Goal: Find specific page/section: Find specific page/section

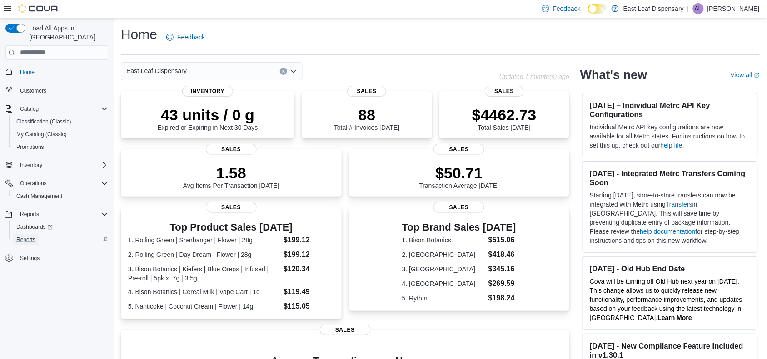
click at [36, 234] on link "Reports" at bounding box center [26, 239] width 26 height 11
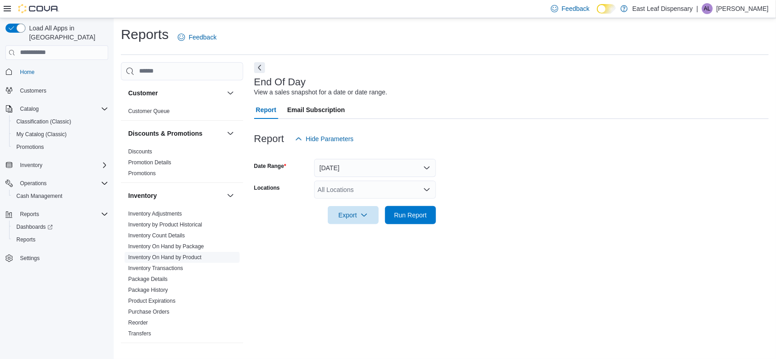
click at [173, 256] on link "Inventory On Hand by Product" at bounding box center [164, 257] width 73 height 6
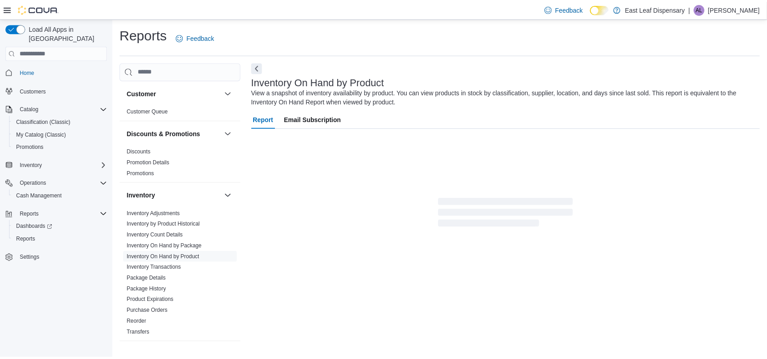
scroll to position [7, 0]
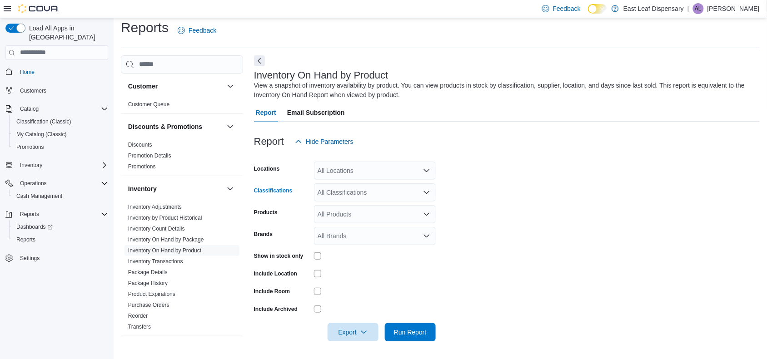
click at [362, 194] on div "All Classifications" at bounding box center [375, 193] width 122 height 18
click at [351, 241] on span "Flower" at bounding box center [342, 238] width 19 height 9
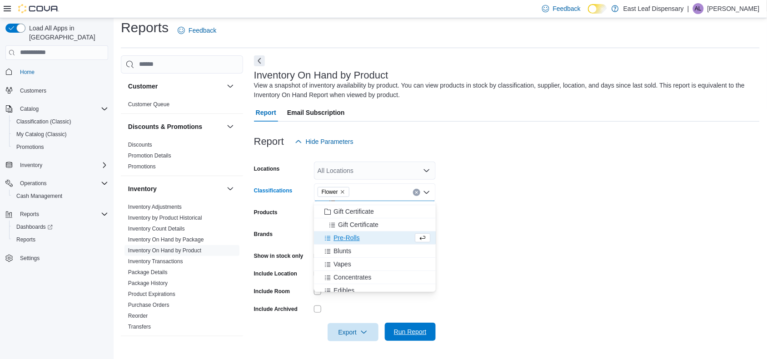
click at [403, 326] on span "Run Report" at bounding box center [410, 332] width 40 height 18
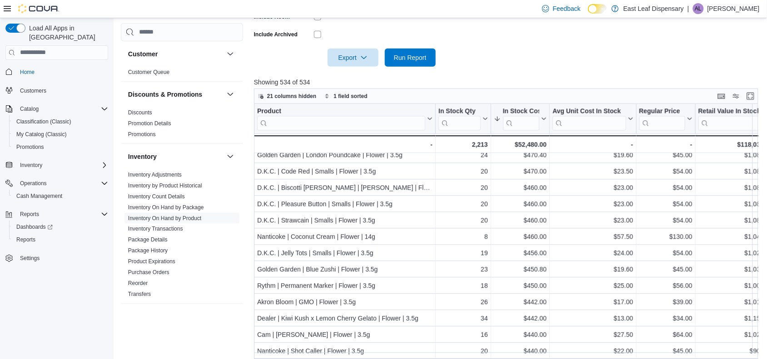
scroll to position [305, 0]
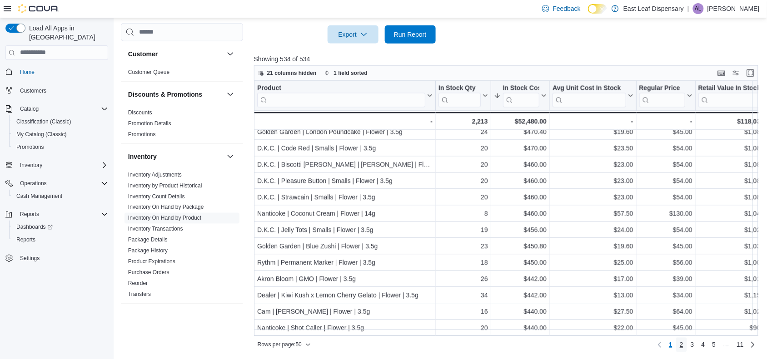
click at [683, 346] on span "2" at bounding box center [682, 345] width 4 height 9
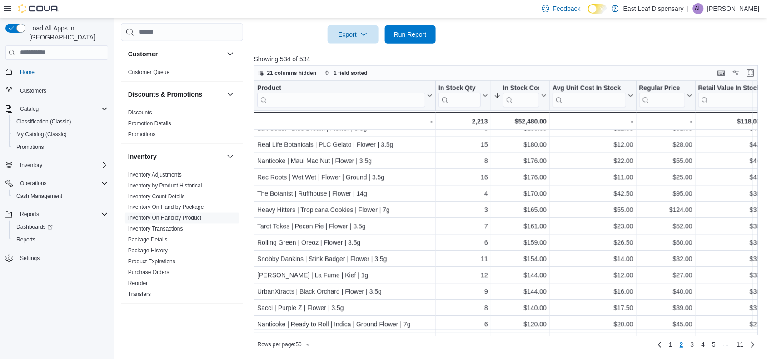
scroll to position [617, 0]
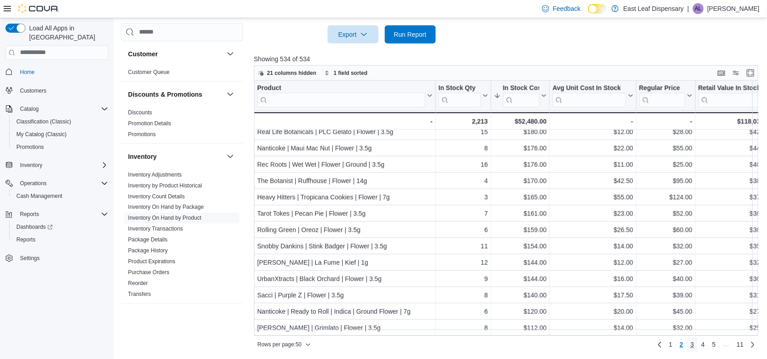
click at [694, 348] on span "3" at bounding box center [693, 345] width 4 height 9
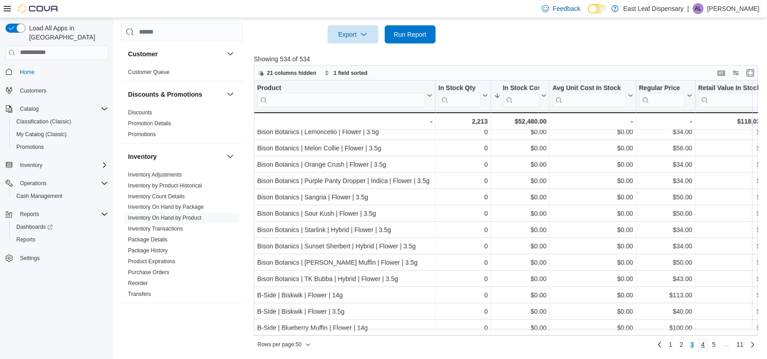
click at [705, 347] on span "4" at bounding box center [703, 345] width 4 height 9
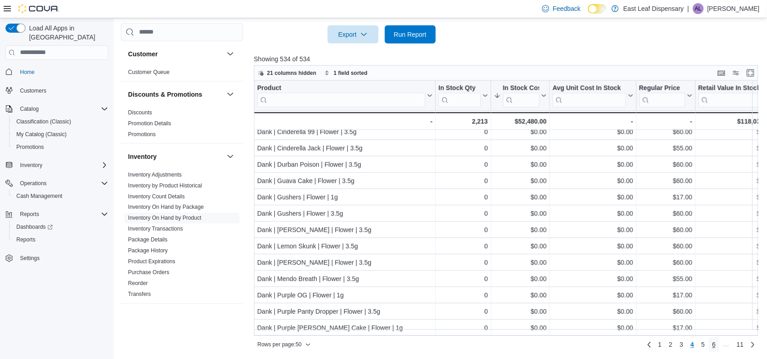
click at [716, 347] on span "6" at bounding box center [714, 345] width 4 height 9
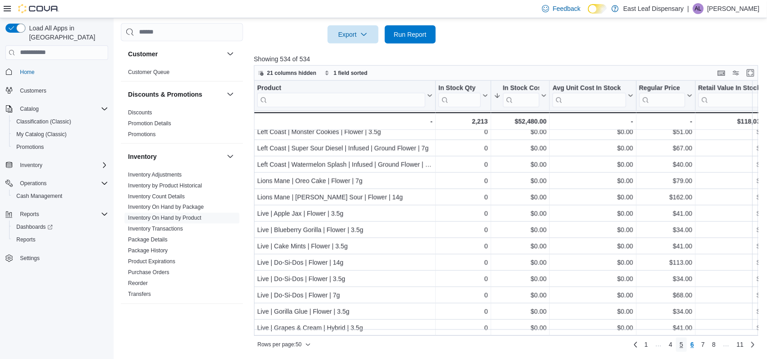
click at [687, 345] on link "5" at bounding box center [681, 345] width 11 height 15
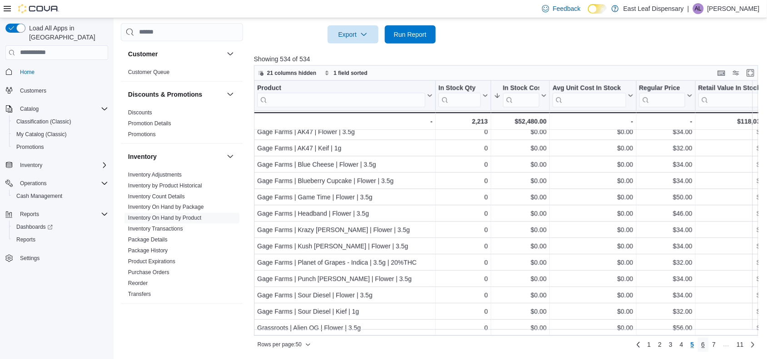
click at [705, 346] on span "6" at bounding box center [703, 345] width 4 height 9
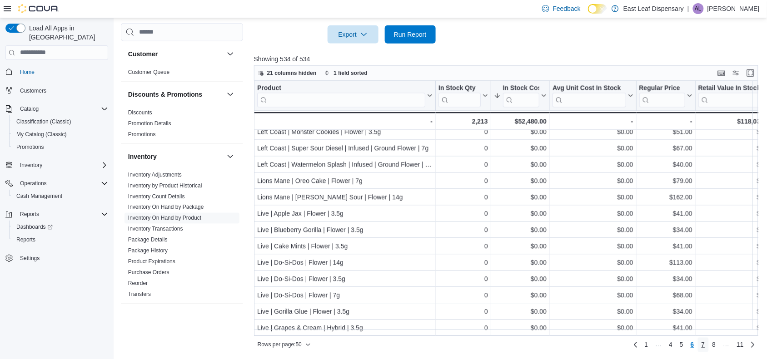
click at [705, 348] on span "7" at bounding box center [703, 345] width 4 height 9
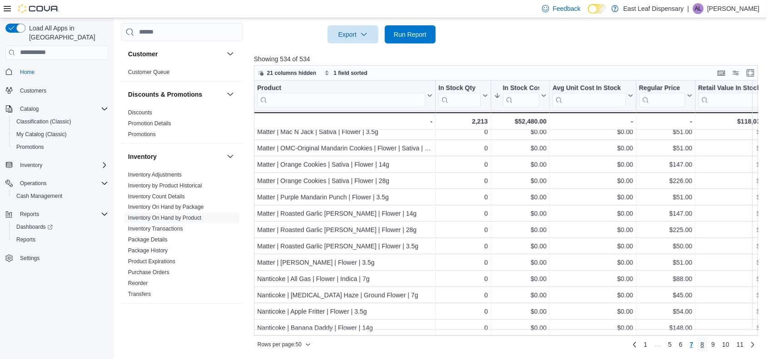
click at [708, 348] on link "8" at bounding box center [702, 345] width 11 height 15
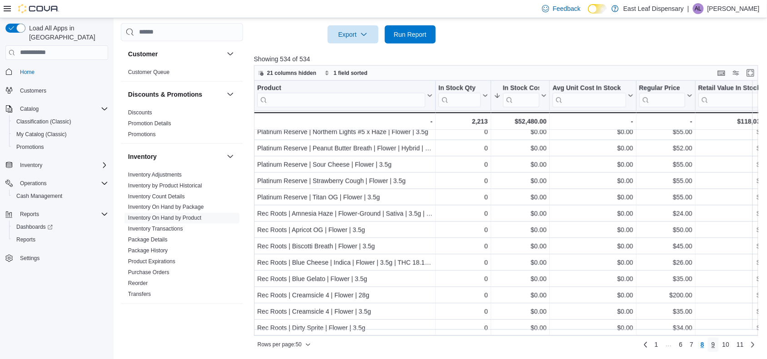
click at [719, 351] on link "9" at bounding box center [713, 345] width 11 height 15
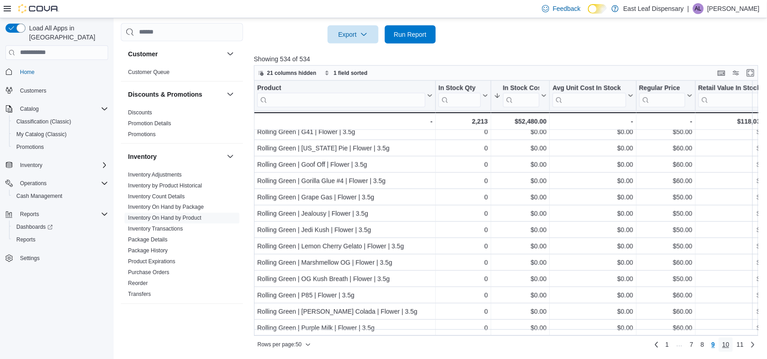
click at [730, 343] on span "10" at bounding box center [725, 345] width 7 height 9
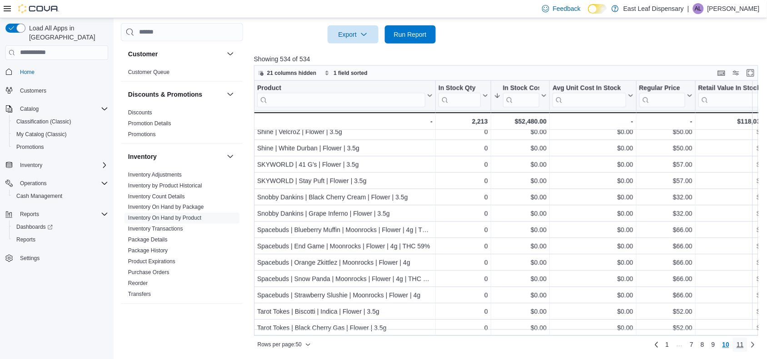
click at [742, 348] on span "11" at bounding box center [739, 345] width 7 height 9
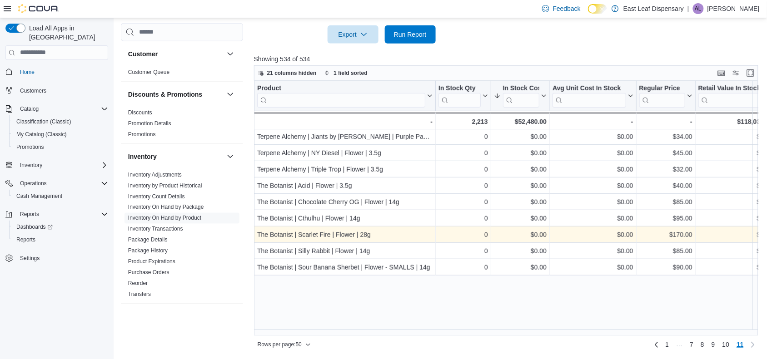
scroll to position [0, 0]
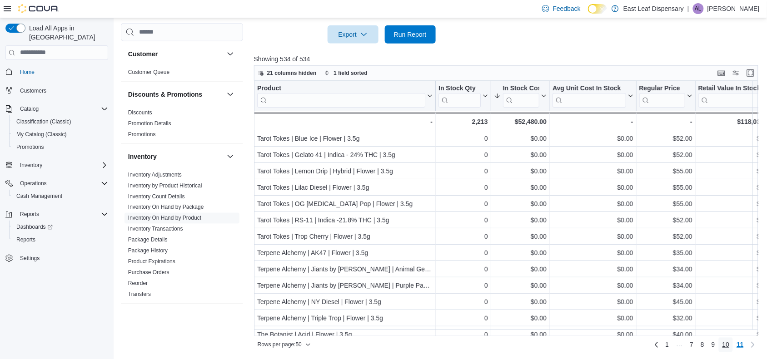
click at [730, 348] on span "10" at bounding box center [725, 345] width 7 height 9
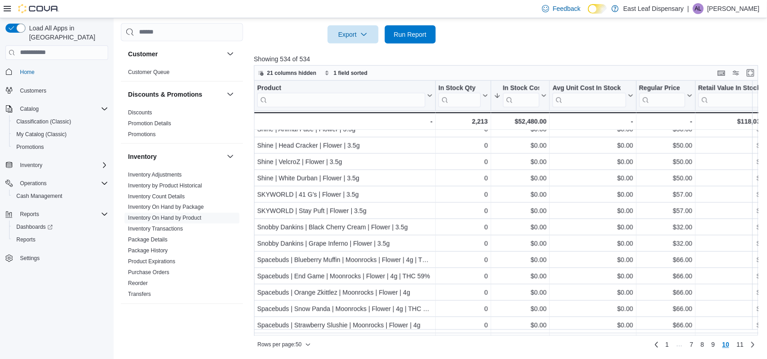
scroll to position [617, 0]
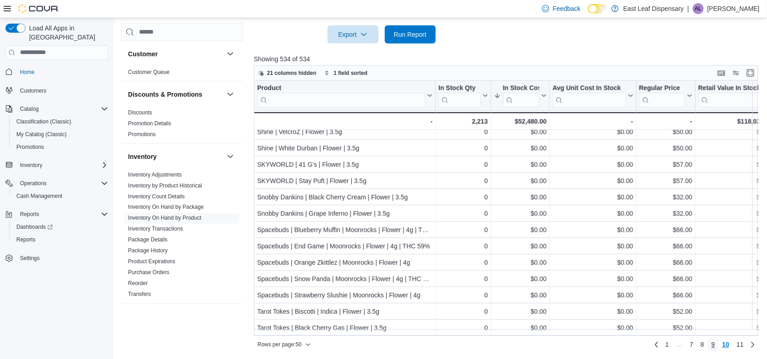
click at [715, 349] on span "9" at bounding box center [713, 345] width 4 height 9
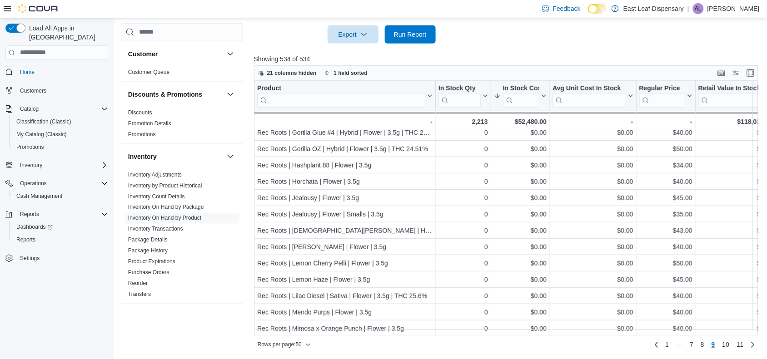
scroll to position [0, 0]
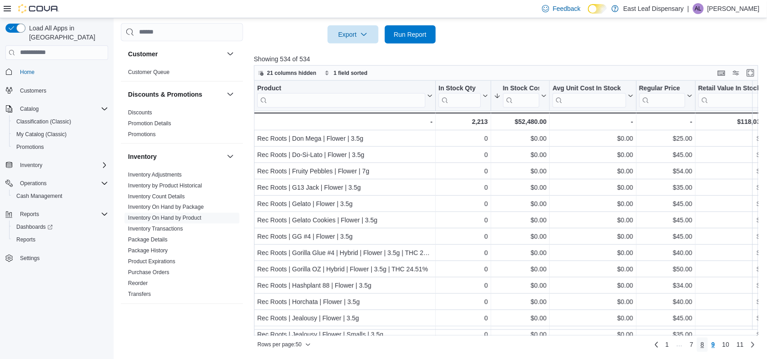
click at [704, 348] on span "8" at bounding box center [703, 345] width 4 height 9
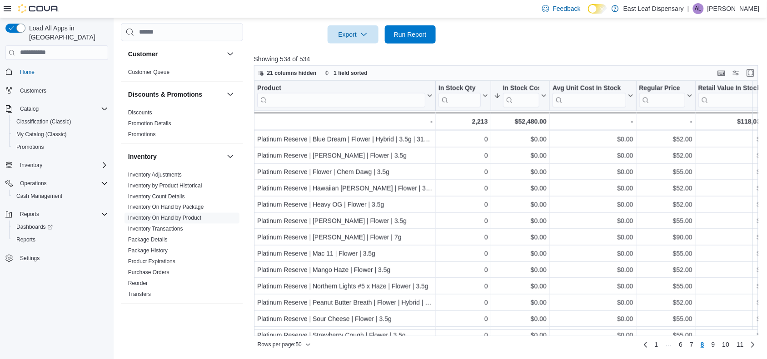
scroll to position [617, 0]
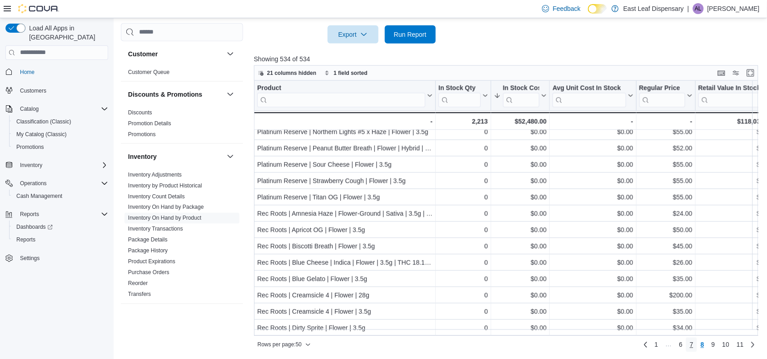
click at [693, 348] on span "7" at bounding box center [692, 345] width 4 height 9
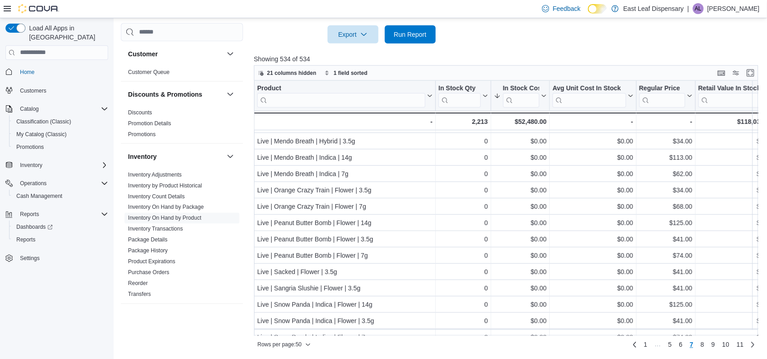
scroll to position [0, 0]
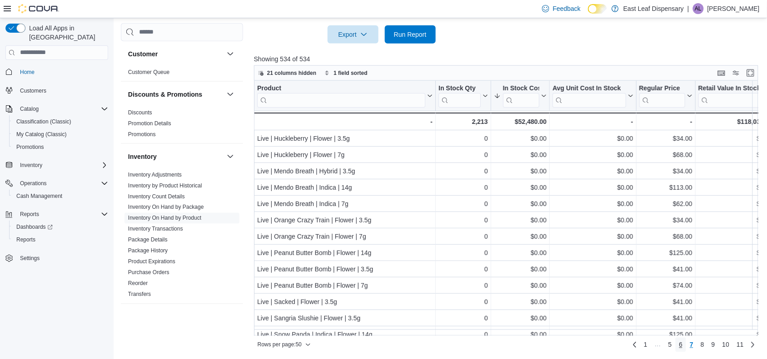
click at [683, 348] on span "6" at bounding box center [681, 345] width 4 height 9
click at [687, 344] on link "5" at bounding box center [681, 345] width 11 height 15
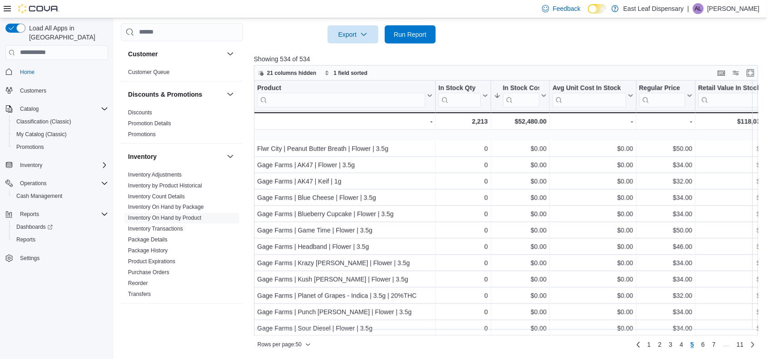
scroll to position [617, 0]
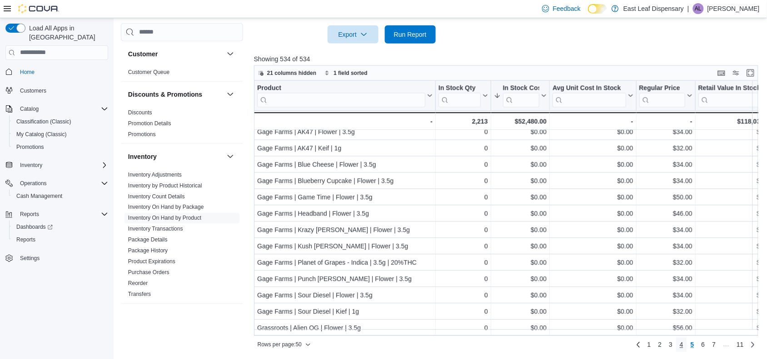
click at [683, 346] on span "4" at bounding box center [682, 345] width 4 height 9
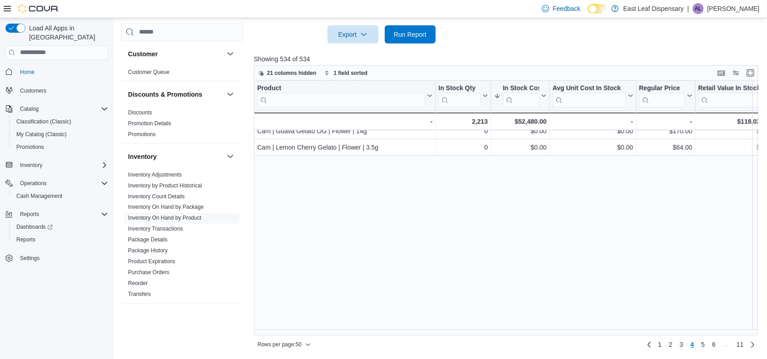
scroll to position [0, 0]
